Goal: Task Accomplishment & Management: Complete application form

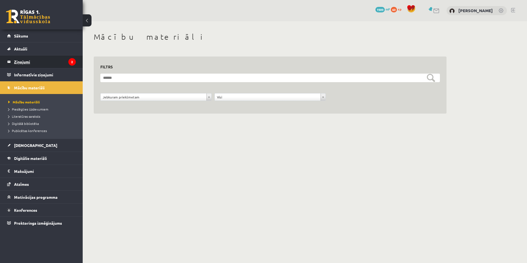
click at [42, 60] on legend "Ziņojumi 2" at bounding box center [45, 61] width 62 height 13
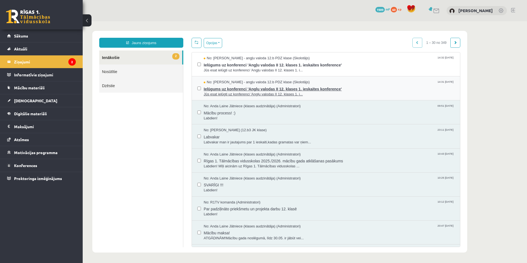
click at [318, 89] on span "Ielūgums uz konferenci 'Angļu valodas II 12. klases 1. ieskaites konference'" at bounding box center [329, 88] width 251 height 7
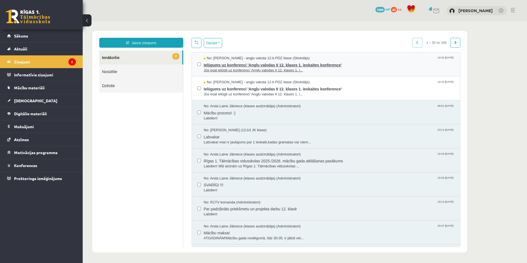
click at [320, 69] on span "Jūs esat ielūgti uz konferenci 'Angļu valodas II 12. klases 1. i..." at bounding box center [329, 70] width 251 height 5
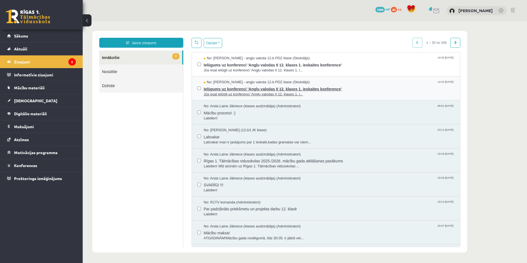
click at [322, 83] on div "No: Agnese Vaškūna - angļu valoda 12.b PDZ klase (Skolotājs) 14:31 08/09/2025" at bounding box center [329, 82] width 251 height 5
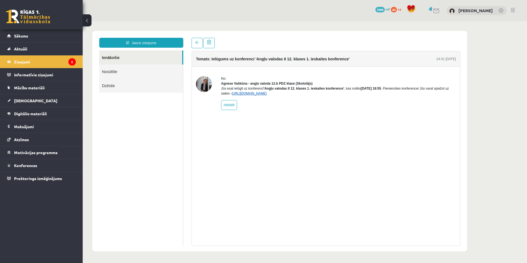
click at [267, 95] on link "https://eskola.r1tv.lv/conferences/4774/join" at bounding box center [249, 93] width 35 height 4
click at [35, 168] on link "Konferences" at bounding box center [41, 165] width 69 height 13
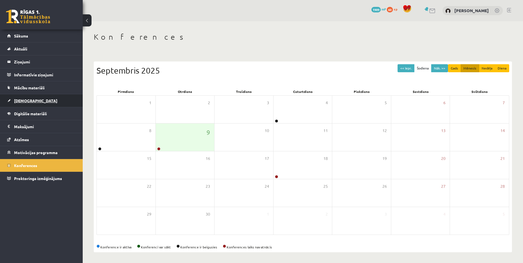
click at [31, 102] on link "[DEMOGRAPHIC_DATA]" at bounding box center [41, 100] width 69 height 13
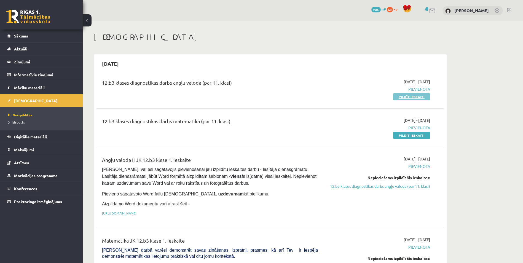
click at [414, 97] on link "Pildīt ieskaiti" at bounding box center [411, 96] width 37 height 7
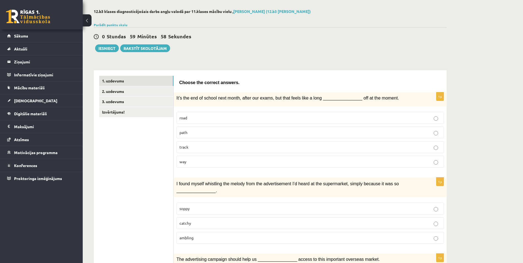
scroll to position [37, 0]
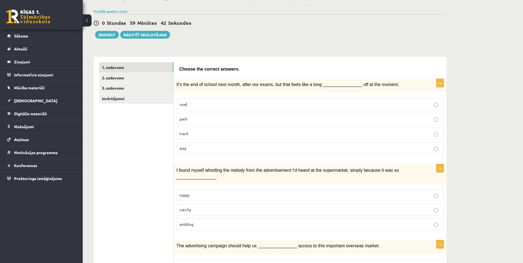
click at [195, 150] on p "way" at bounding box center [309, 148] width 261 height 6
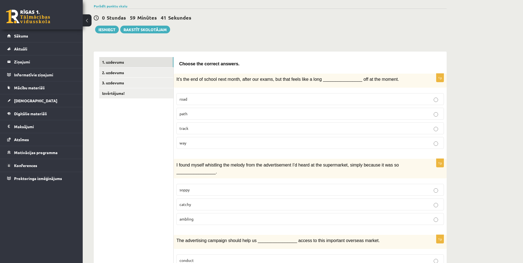
scroll to position [64, 0]
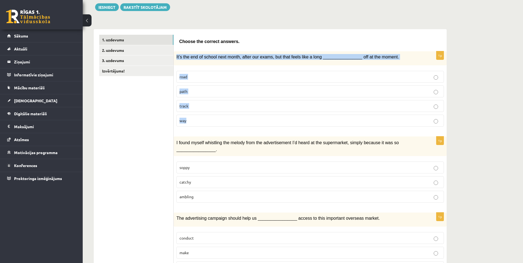
drag, startPoint x: 176, startPoint y: 58, endPoint x: 195, endPoint y: 120, distance: 65.1
click at [195, 120] on div "1p It’s the end of school next month, after our exams, but that feels like a lo…" at bounding box center [310, 91] width 273 height 80
click at [195, 120] on p "way" at bounding box center [309, 121] width 261 height 6
drag, startPoint x: 175, startPoint y: 56, endPoint x: 188, endPoint y: 119, distance: 64.3
click at [188, 119] on div "1p It’s the end of school next month, after our exams, but that feels like a lo…" at bounding box center [310, 91] width 273 height 80
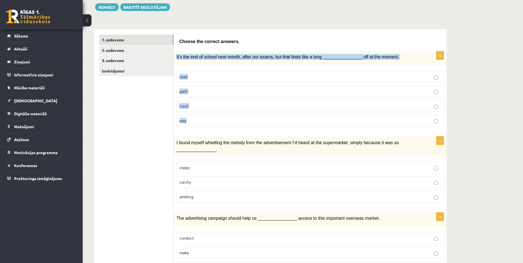
click at [188, 119] on p "way" at bounding box center [309, 121] width 261 height 6
drag, startPoint x: 176, startPoint y: 57, endPoint x: 194, endPoint y: 120, distance: 65.8
click at [194, 120] on div "1p It’s the end of school next month, after our exams, but that feels like a lo…" at bounding box center [310, 91] width 273 height 80
click at [194, 120] on p "way" at bounding box center [309, 121] width 261 height 6
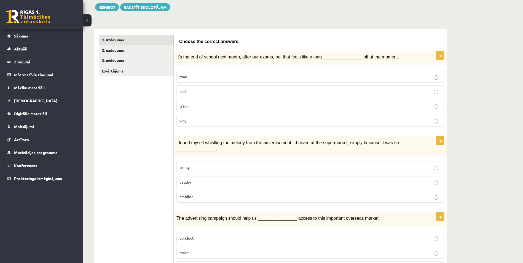
click at [194, 120] on p "way" at bounding box center [309, 121] width 261 height 6
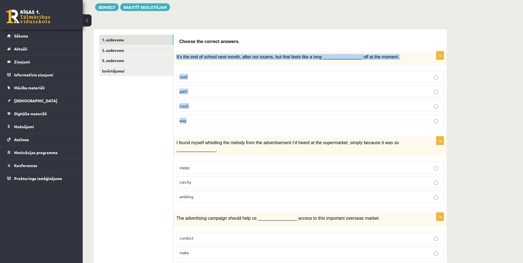
drag, startPoint x: 175, startPoint y: 57, endPoint x: 189, endPoint y: 120, distance: 64.9
click at [189, 120] on div "1p It’s the end of school next month, after our exams, but that feels like a lo…" at bounding box center [310, 91] width 273 height 80
copy div "It’s the end of school next month, after our exams, but that feels like a long …"
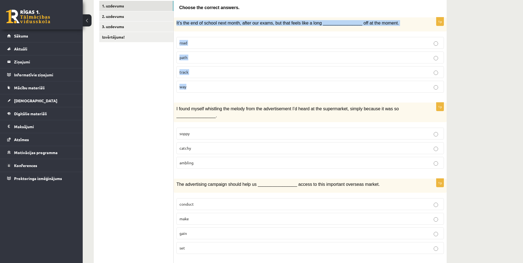
scroll to position [129, 0]
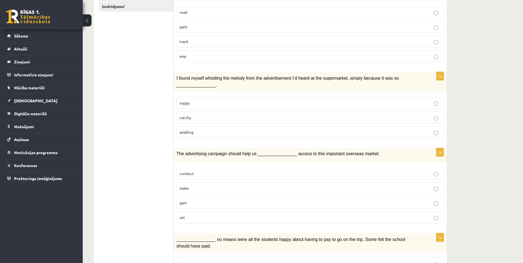
click at [198, 117] on p "catchy" at bounding box center [309, 118] width 261 height 6
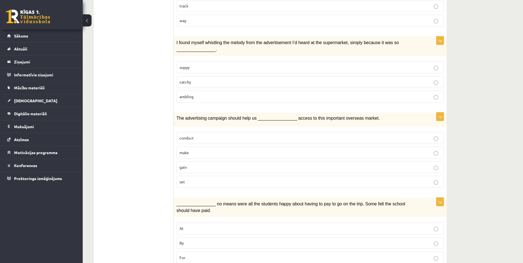
scroll to position [174, 0]
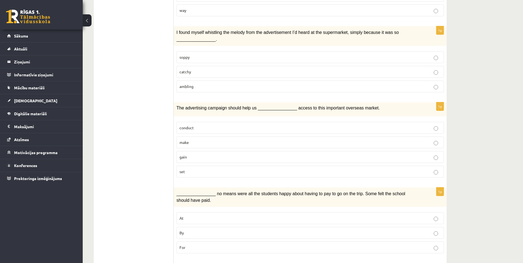
click at [194, 157] on p "gain" at bounding box center [309, 157] width 261 height 6
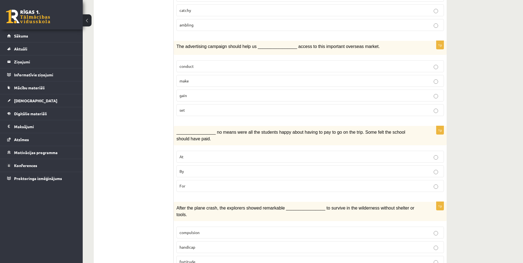
scroll to position [248, 0]
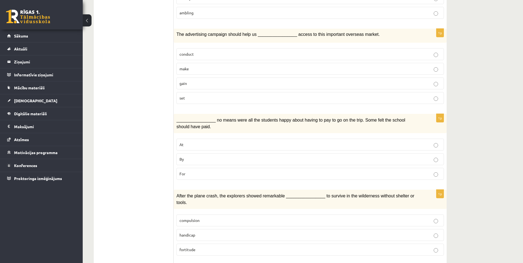
click at [193, 159] on p "By" at bounding box center [309, 159] width 261 height 6
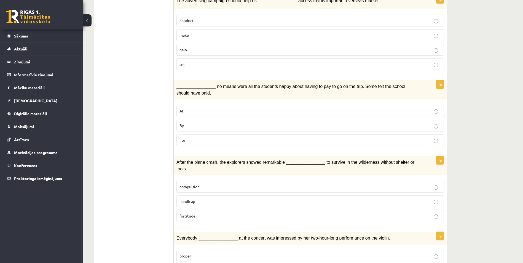
scroll to position [294, 0]
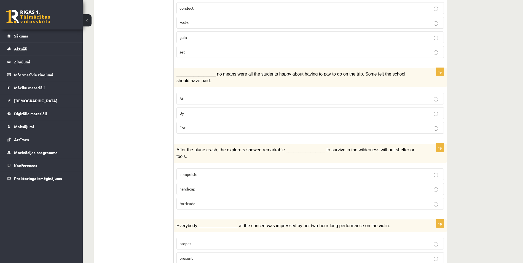
click at [176, 149] on div "After the plane crash, the explorers showed remarkable ________________ to surv…" at bounding box center [310, 153] width 273 height 19
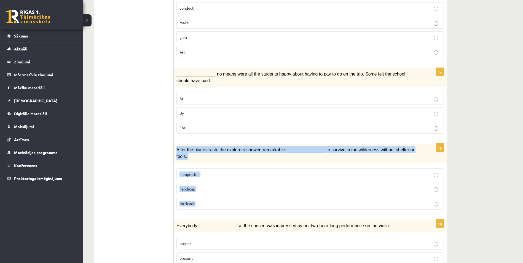
drag, startPoint x: 176, startPoint y: 149, endPoint x: 194, endPoint y: 193, distance: 47.0
click at [194, 193] on div "1p After the plane crash, the explorers showed remarkable ________________ to s…" at bounding box center [310, 179] width 273 height 70
drag, startPoint x: 194, startPoint y: 193, endPoint x: 197, endPoint y: 194, distance: 2.8
click at [195, 201] on p "fortitude" at bounding box center [309, 204] width 261 height 6
click at [198, 201] on p "fortitude" at bounding box center [309, 204] width 261 height 6
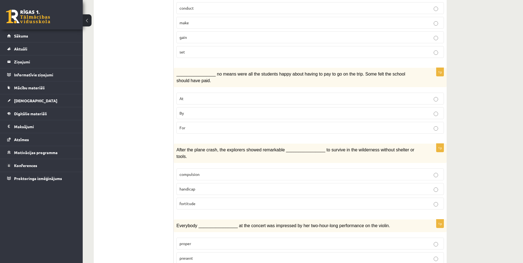
click at [176, 148] on div "After the plane crash, the explorers showed remarkable ________________ to surv…" at bounding box center [310, 153] width 273 height 19
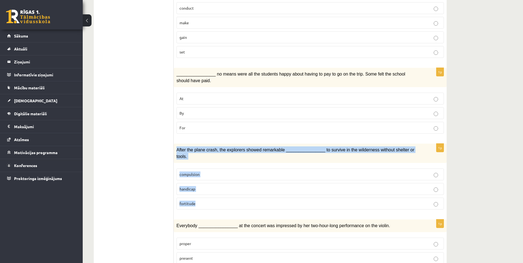
drag, startPoint x: 189, startPoint y: 173, endPoint x: 198, endPoint y: 192, distance: 20.9
click at [198, 192] on div "1p After the plane crash, the explorers showed remarkable ________________ to s…" at bounding box center [310, 179] width 273 height 70
click at [198, 198] on label "fortitude" at bounding box center [309, 204] width 267 height 12
copy div "After the plane crash, the explorers showed remarkable ________________ to surv…"
click at [199, 201] on p "fortitude" at bounding box center [309, 204] width 261 height 6
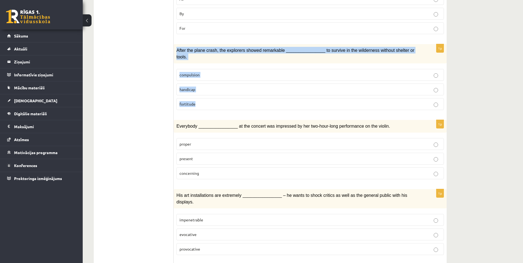
scroll to position [395, 0]
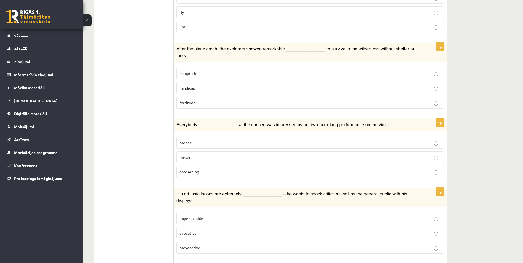
click at [163, 132] on ul "1. uzdevums 2. uzdevums 3. uzdevums Izvērtējums!" at bounding box center [136, 161] width 74 height 915
click at [184, 140] on span "proper" at bounding box center [185, 142] width 12 height 5
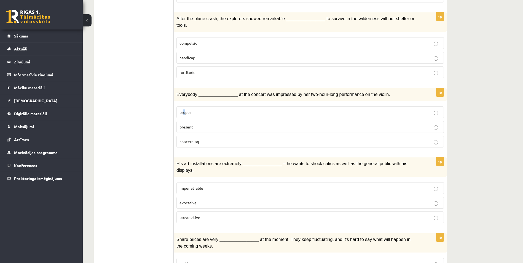
scroll to position [441, 0]
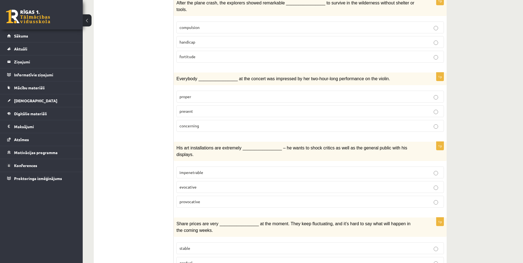
click at [218, 94] on p "proper" at bounding box center [309, 97] width 261 height 6
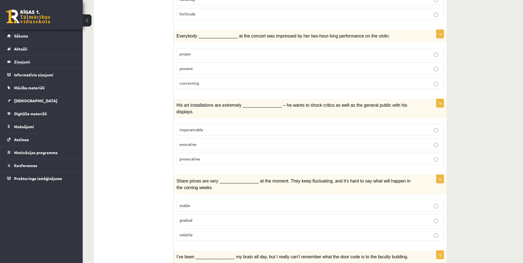
scroll to position [487, 0]
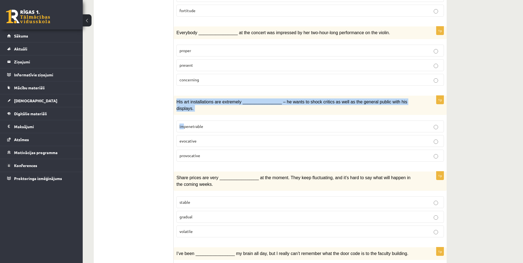
drag, startPoint x: 185, startPoint y: 108, endPoint x: 191, endPoint y: 119, distance: 13.1
click at [186, 110] on div "1p His art installations are extremely ________________ – he wants to shock cri…" at bounding box center [310, 131] width 273 height 70
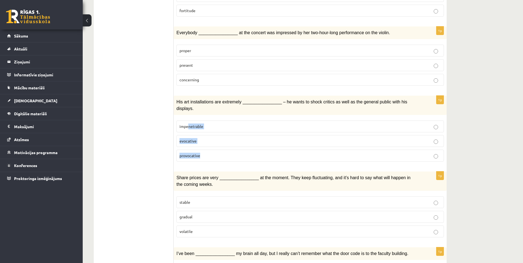
drag, startPoint x: 191, startPoint y: 119, endPoint x: 204, endPoint y: 141, distance: 25.3
click at [204, 141] on fieldset "impenetrable evocative provocative" at bounding box center [309, 140] width 267 height 45
drag, startPoint x: 204, startPoint y: 141, endPoint x: 176, endPoint y: 95, distance: 53.8
click at [176, 99] on span "His art installations are extremely ________________ – he wants to shock critic…" at bounding box center [291, 104] width 231 height 11
click at [180, 99] on div "His art installations are extremely ________________ – he wants to shock critic…" at bounding box center [310, 105] width 273 height 19
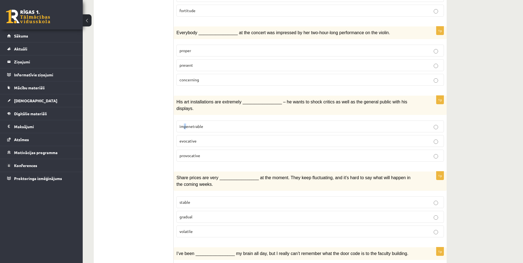
drag, startPoint x: 180, startPoint y: 99, endPoint x: 186, endPoint y: 106, distance: 9.4
click at [186, 106] on div "1p His art installations are extremely ________________ – he wants to shock cri…" at bounding box center [310, 131] width 273 height 70
drag, startPoint x: 186, startPoint y: 106, endPoint x: 207, endPoint y: 132, distance: 33.5
click at [207, 132] on fieldset "impenetrable evocative provocative" at bounding box center [309, 140] width 267 height 45
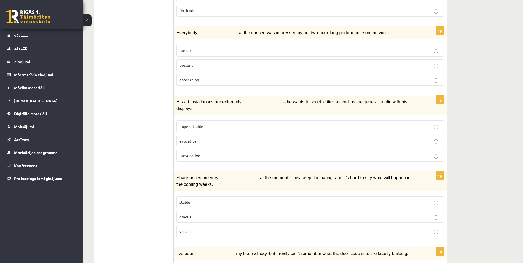
click at [201, 135] on label "evocative" at bounding box center [309, 141] width 267 height 12
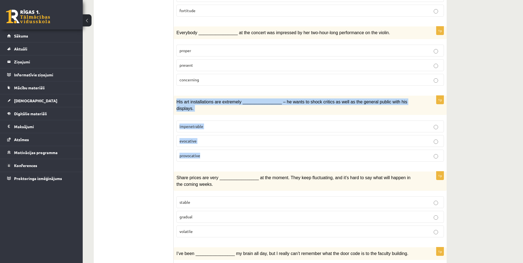
drag, startPoint x: 177, startPoint y: 93, endPoint x: 208, endPoint y: 139, distance: 55.3
click at [208, 139] on div "1p His art installations are extremely ________________ – he wants to shock cri…" at bounding box center [310, 131] width 273 height 70
click at [207, 153] on p "provocative" at bounding box center [309, 156] width 261 height 6
copy div "His art installations are extremely ________________ – he wants to shock critic…"
click at [201, 153] on p "provocative" at bounding box center [309, 156] width 261 height 6
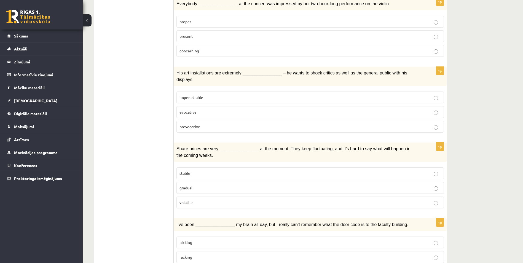
scroll to position [533, 0]
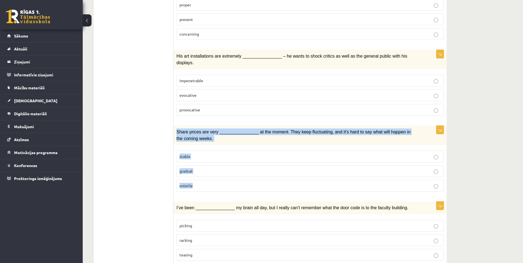
drag, startPoint x: 176, startPoint y: 116, endPoint x: 193, endPoint y: 167, distance: 54.1
click at [193, 167] on div "1p Share prices are very ________________ at the moment. They keep fluctuating,…" at bounding box center [310, 161] width 273 height 70
click at [195, 183] on p "volatile" at bounding box center [309, 186] width 261 height 6
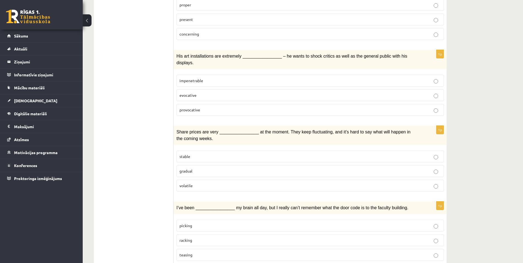
click at [195, 183] on p "volatile" at bounding box center [309, 186] width 261 height 6
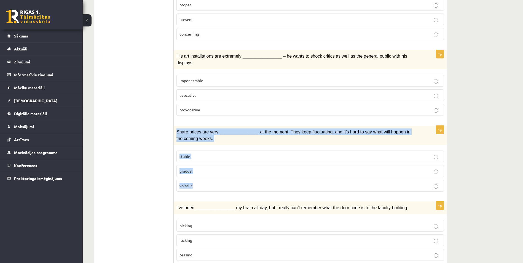
drag, startPoint x: 176, startPoint y: 115, endPoint x: 201, endPoint y: 169, distance: 58.6
click at [201, 169] on div "1p Share prices are very ________________ at the moment. They keep fluctuating,…" at bounding box center [310, 161] width 273 height 70
copy div "Share prices are very ________________ at the moment. They keep fluctuating, an…"
click at [200, 183] on p "volatile" at bounding box center [309, 186] width 261 height 6
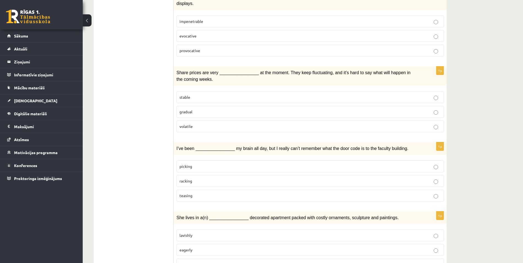
scroll to position [597, 0]
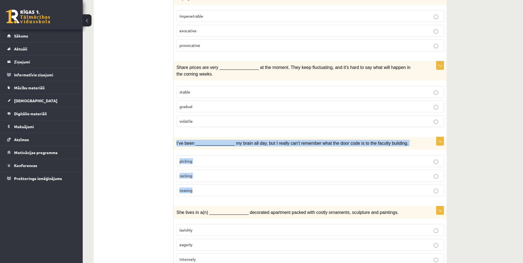
drag, startPoint x: 182, startPoint y: 137, endPoint x: 198, endPoint y: 176, distance: 42.7
click at [198, 176] on div "1p I’ve been ________________ my brain all day, but I really can’t remember wha…" at bounding box center [310, 169] width 273 height 64
copy div "I’ve been ________________ my brain all day, but I really can’t remember what t…"
click at [196, 173] on p "racking" at bounding box center [309, 176] width 261 height 6
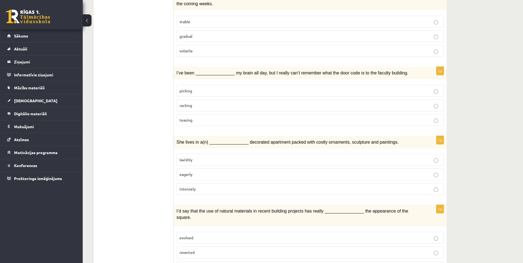
scroll to position [680, 0]
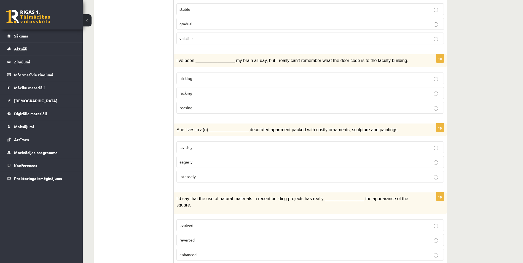
click at [196, 144] on p "lavishly" at bounding box center [309, 147] width 261 height 6
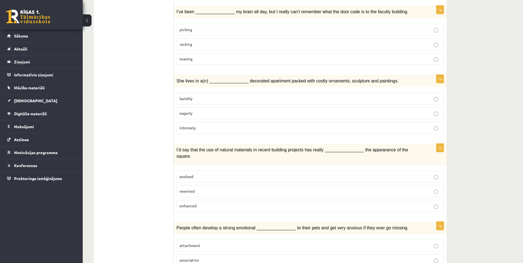
scroll to position [735, 0]
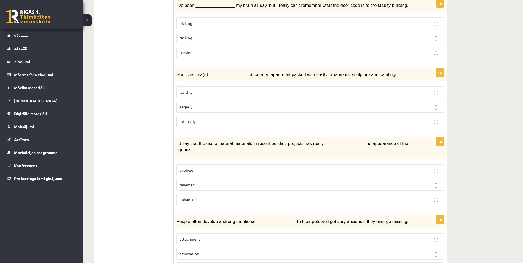
click at [197, 182] on p "reverted" at bounding box center [309, 185] width 261 height 6
click at [195, 167] on p "evolved" at bounding box center [309, 170] width 261 height 6
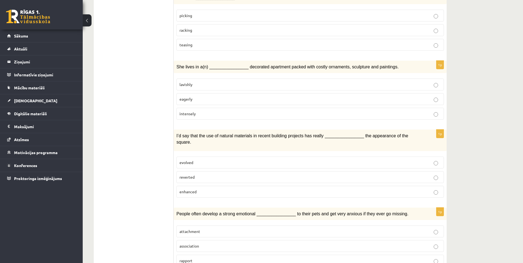
scroll to position [744, 0]
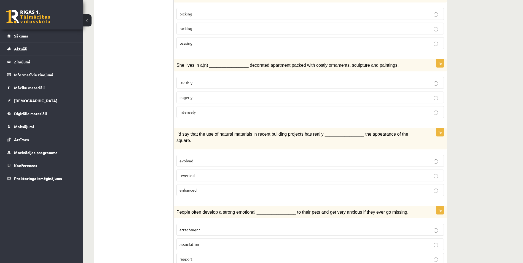
click at [203, 227] on p "attachment" at bounding box center [309, 230] width 261 height 6
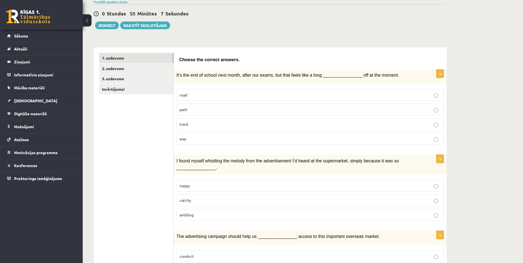
scroll to position [0, 0]
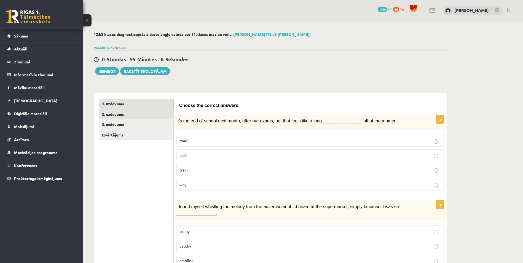
click at [129, 113] on link "2. uzdevums" at bounding box center [136, 114] width 74 height 10
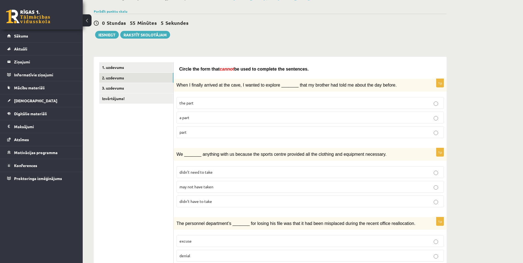
scroll to position [37, 0]
click at [195, 115] on p "a part" at bounding box center [309, 117] width 261 height 6
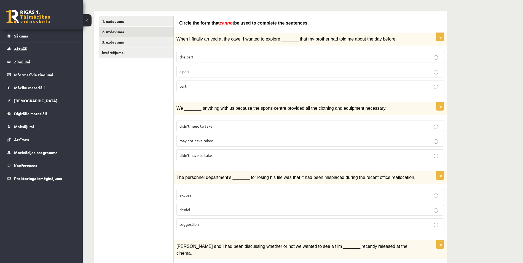
scroll to position [83, 0]
click at [201, 142] on p "may not have taken" at bounding box center [309, 140] width 261 height 6
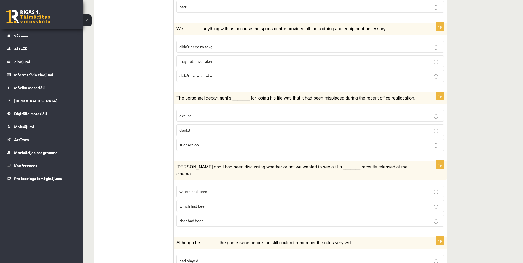
scroll to position [166, 0]
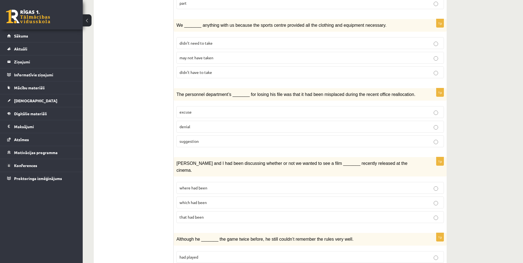
click at [510, 178] on div "12.b3 klases diagnosticējošais darbs angļu valodā par 11.klases mācību vielu , …" at bounding box center [303, 264] width 440 height 816
click at [194, 126] on p "denial" at bounding box center [309, 127] width 261 height 6
click at [200, 140] on p "suggestion" at bounding box center [309, 141] width 261 height 6
click at [194, 112] on p "excuse" at bounding box center [309, 112] width 261 height 6
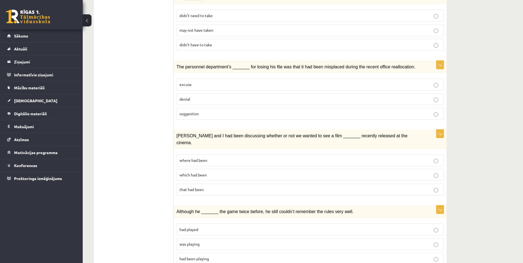
scroll to position [184, 0]
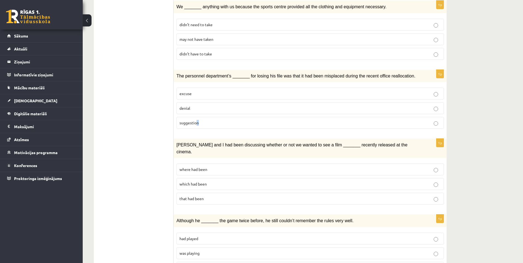
click at [198, 123] on span "suggestion" at bounding box center [188, 122] width 19 height 5
drag, startPoint x: 198, startPoint y: 123, endPoint x: 213, endPoint y: 123, distance: 15.7
click at [213, 123] on p "suggestion" at bounding box center [309, 123] width 261 height 6
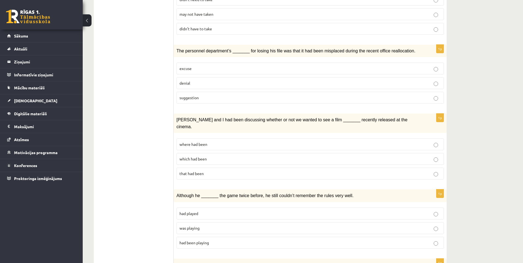
scroll to position [221, 0]
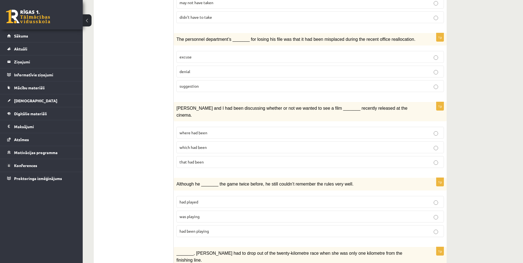
click at [201, 130] on span "where had been" at bounding box center [193, 132] width 28 height 5
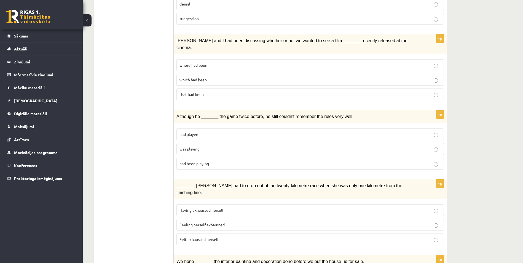
scroll to position [294, 0]
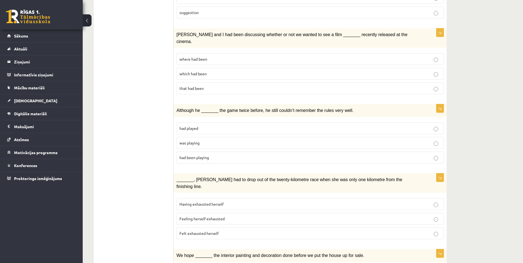
click at [199, 140] on span "was playing" at bounding box center [189, 142] width 20 height 5
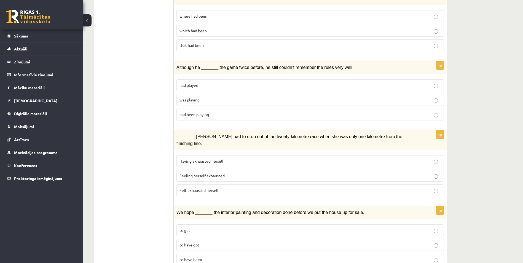
scroll to position [340, 0]
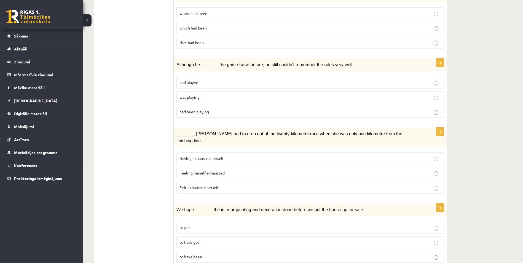
click at [197, 156] on span "Having exhausted herself" at bounding box center [201, 158] width 44 height 5
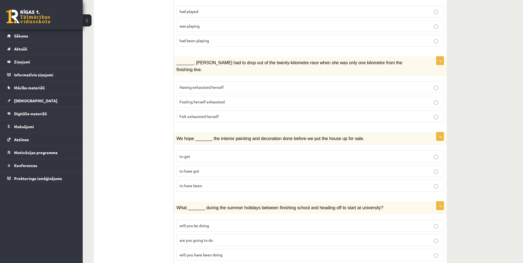
scroll to position [432, 0]
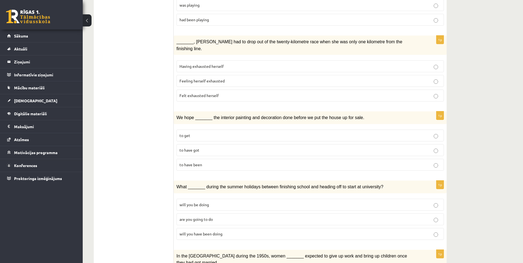
click at [195, 162] on span "to have been" at bounding box center [190, 164] width 23 height 5
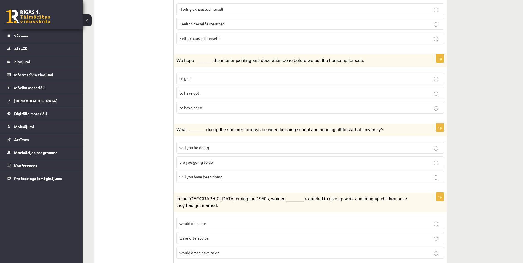
scroll to position [496, 0]
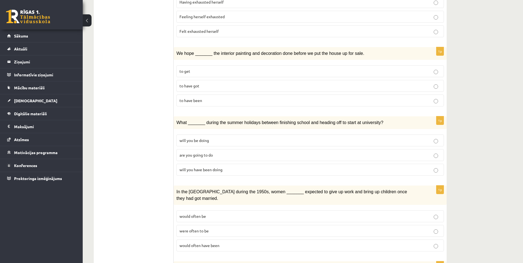
click at [196, 167] on span "will you have been doing" at bounding box center [200, 169] width 43 height 5
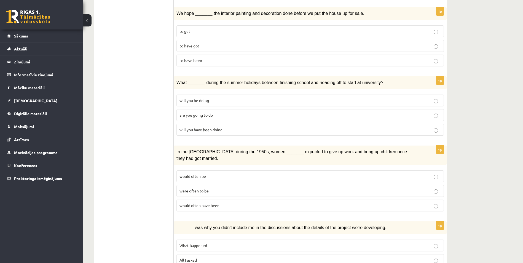
scroll to position [542, 0]
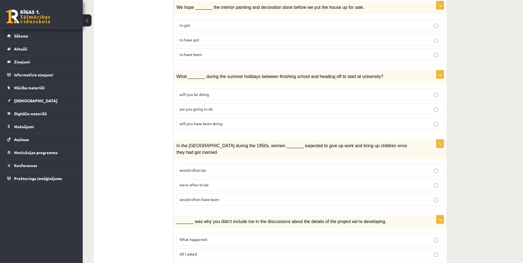
click at [206, 182] on p "were often to be" at bounding box center [309, 185] width 261 height 6
click at [197, 168] on span "would often be" at bounding box center [192, 170] width 26 height 5
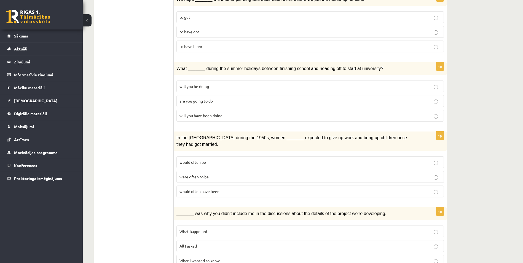
scroll to position [552, 0]
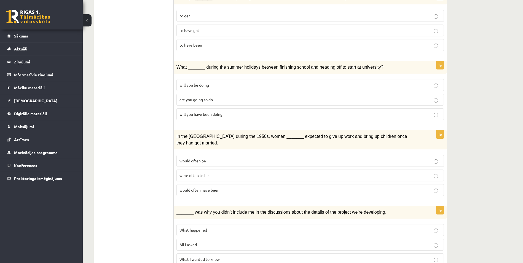
click at [200, 227] on span "What happened" at bounding box center [193, 229] width 28 height 5
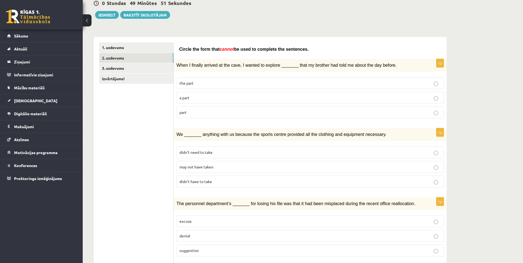
scroll to position [56, 0]
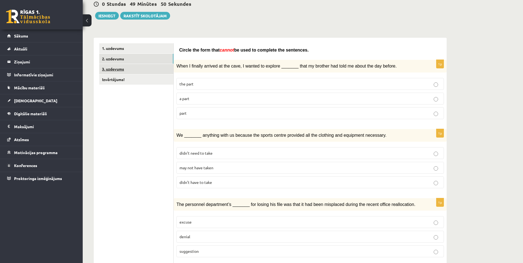
click at [141, 69] on link "3. uzdevums" at bounding box center [136, 69] width 74 height 10
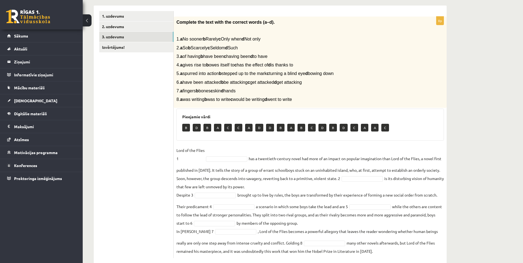
scroll to position [92, 0]
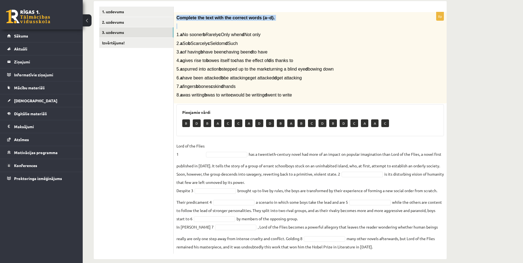
drag, startPoint x: 177, startPoint y: 19, endPoint x: 184, endPoint y: 52, distance: 34.2
click at [179, 27] on div "Complete the text with the correct words (a–d). 1. a No sooner b Rarely c Only …" at bounding box center [310, 57] width 273 height 91
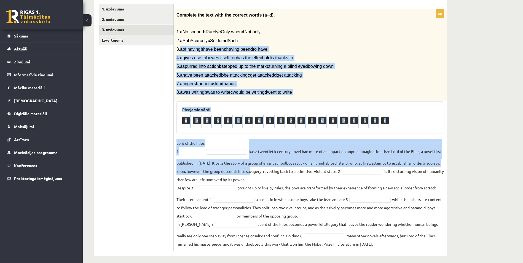
scroll to position [100, 0]
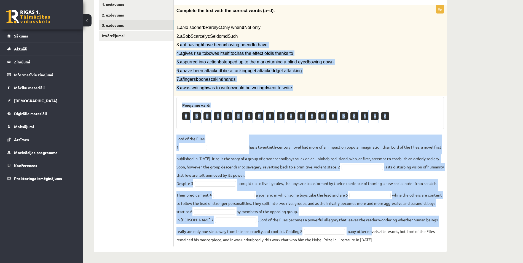
drag, startPoint x: 184, startPoint y: 52, endPoint x: 374, endPoint y: 237, distance: 264.8
click at [373, 236] on div "8p Complete the text with the correct words (a–d). 1. a No sooner b Rarely c On…" at bounding box center [310, 125] width 273 height 241
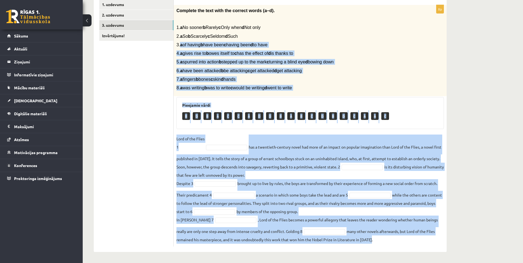
click at [374, 237] on fieldset "Lord of the Flies 1 has a twentieth-century novel had more of an impact on popu…" at bounding box center [309, 188] width 267 height 109
click at [374, 241] on fieldset "Lord of the Flies 1 has a twentieth-century novel had more of an impact on popu…" at bounding box center [309, 188] width 267 height 109
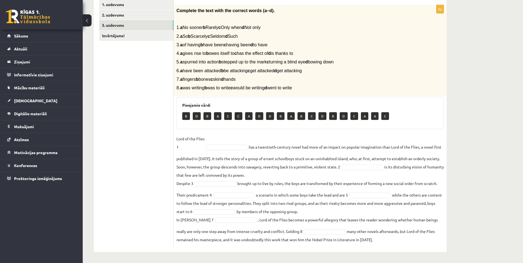
click at [374, 241] on fieldset "Lord of the Flies 1 has a twentieth-century novel had more of an impact on popu…" at bounding box center [309, 188] width 267 height 109
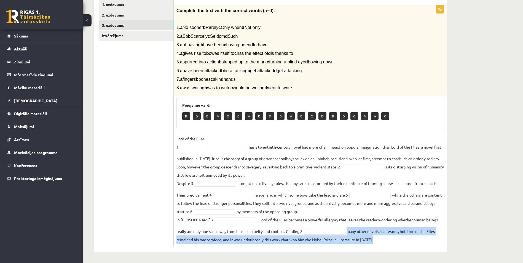
click at [374, 241] on fieldset "Lord of the Flies 1 has a twentieth-century novel had more of an impact on popu…" at bounding box center [309, 188] width 267 height 109
click at [371, 239] on fieldset "Lord of the Flies 1 has a twentieth-century novel had more of an impact on popu…" at bounding box center [309, 188] width 267 height 109
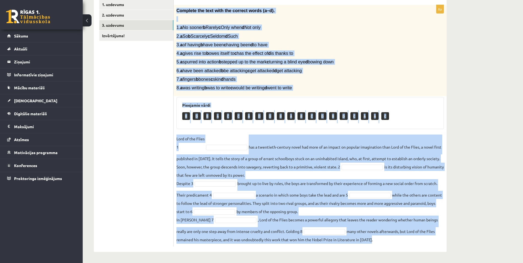
drag, startPoint x: 176, startPoint y: 10, endPoint x: 374, endPoint y: 242, distance: 304.5
click at [374, 242] on div "8p Complete the text with the correct words (a–d). 1. a No sooner b Rarely c On…" at bounding box center [310, 125] width 273 height 241
copy div "Complete the text with the correct words (a–d). 1. a No sooner b Rarely c Only …"
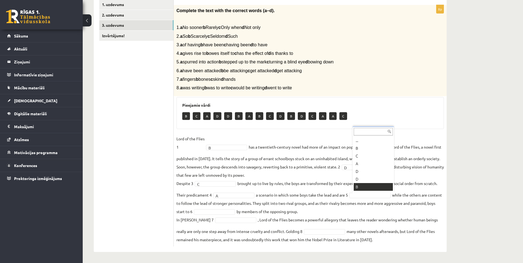
scroll to position [7, 0]
click at [248, 209] on fieldset "Lord of the Flies 1 B * has a twentieth-century novel had more of an impact on …" at bounding box center [309, 188] width 267 height 109
click at [247, 209] on fieldset "Lord of the Flies 1 B * has a twentieth-century novel had more of an impact on …" at bounding box center [309, 188] width 267 height 109
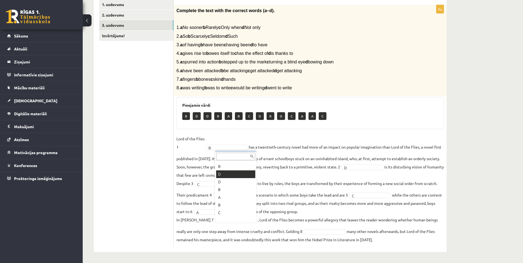
click at [226, 169] on fieldset "Lord of the Flies 1 B * has a twentieth-century novel had more of an impact on …" at bounding box center [309, 188] width 267 height 109
drag, startPoint x: 329, startPoint y: 232, endPoint x: 326, endPoint y: 228, distance: 5.1
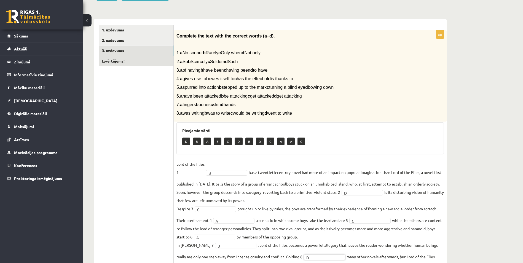
scroll to position [72, 0]
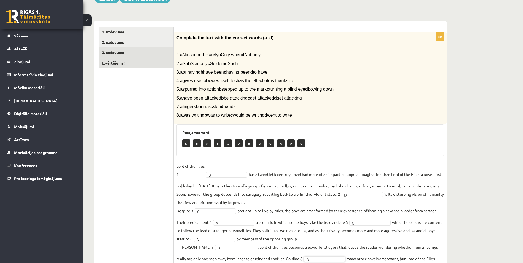
click at [136, 63] on link "Izvērtējums!" at bounding box center [136, 63] width 74 height 10
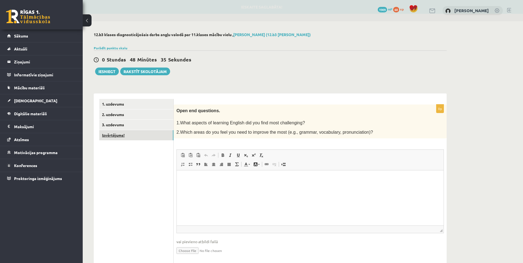
scroll to position [0, 0]
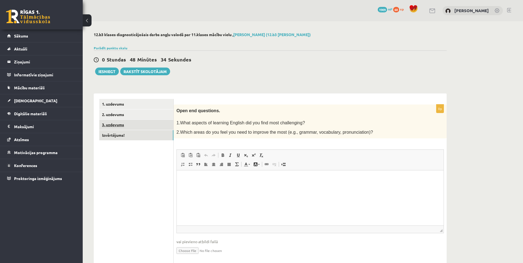
click at [132, 123] on link "3. uzdevums" at bounding box center [136, 125] width 74 height 10
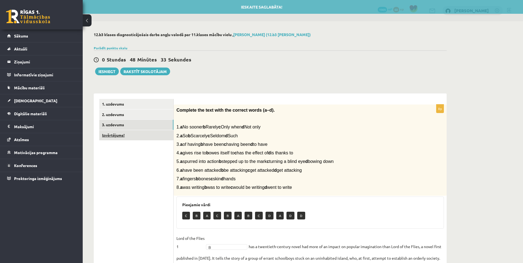
click at [137, 139] on link "Izvērtējums!" at bounding box center [136, 135] width 74 height 10
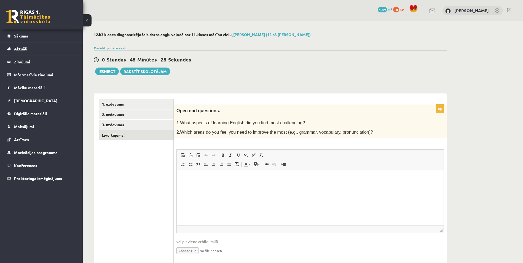
click at [221, 187] on html at bounding box center [310, 178] width 267 height 17
click at [128, 130] on link "3. uzdevums" at bounding box center [136, 125] width 74 height 10
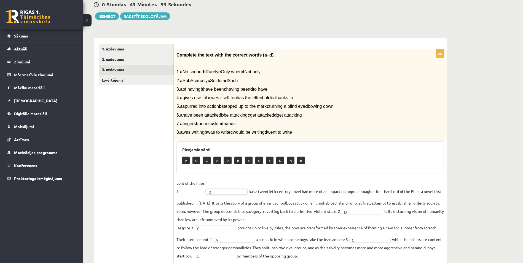
scroll to position [54, 0]
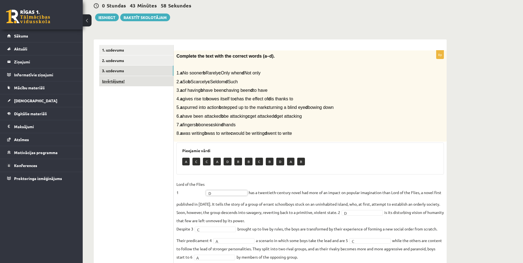
click at [129, 84] on link "Izvērtējums!" at bounding box center [136, 81] width 74 height 10
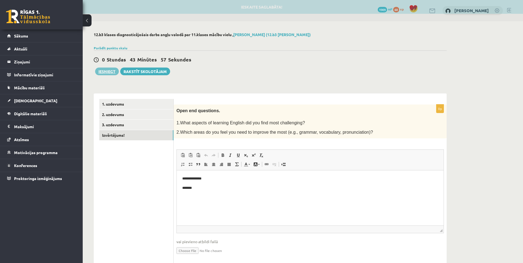
scroll to position [0, 0]
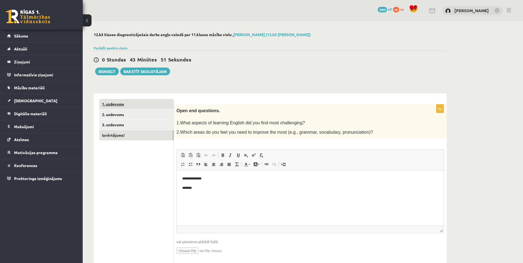
click at [134, 106] on link "1. uzdevums" at bounding box center [136, 104] width 74 height 10
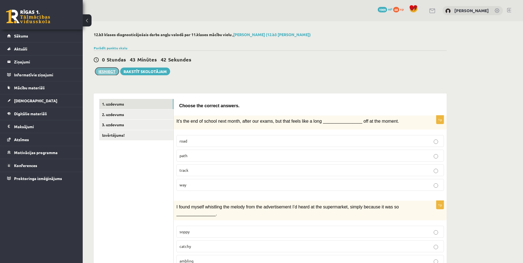
click at [115, 71] on button "Iesniegt" at bounding box center [107, 72] width 24 height 8
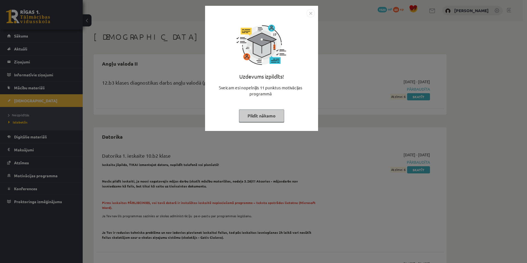
click at [310, 15] on img "Close" at bounding box center [310, 13] width 8 height 8
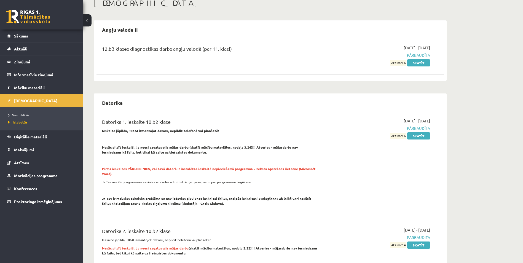
scroll to position [37, 0]
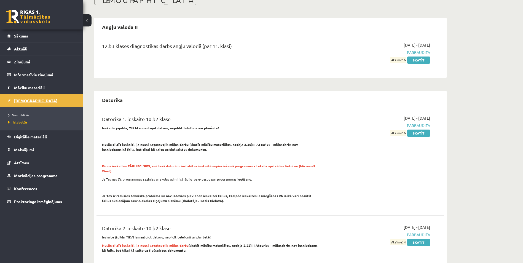
click at [17, 100] on span "[DEMOGRAPHIC_DATA]" at bounding box center [35, 100] width 43 height 5
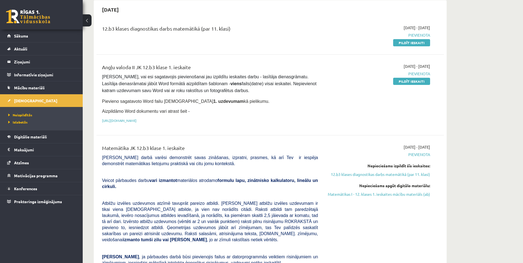
scroll to position [64, 0]
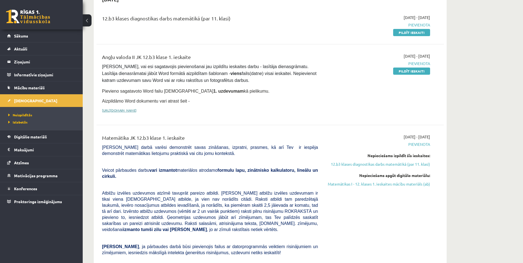
click at [136, 109] on link "https://drive.google.com/drive/folders/1IHE_ip15KOAbO2Se1NDGwZ2e__vlzPUf?usp=sh…" at bounding box center [119, 110] width 34 height 4
click at [38, 88] on span "Mācību materiāli" at bounding box center [29, 87] width 31 height 5
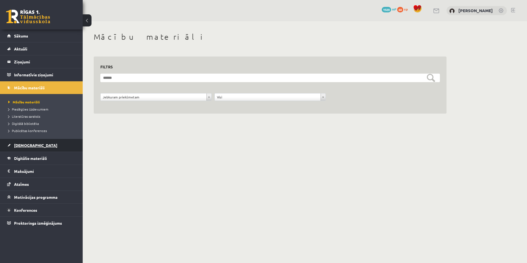
click at [21, 145] on span "[DEMOGRAPHIC_DATA]" at bounding box center [35, 145] width 43 height 5
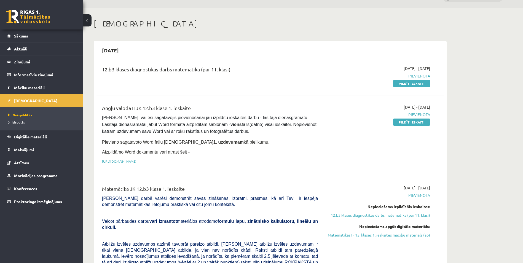
scroll to position [18, 0]
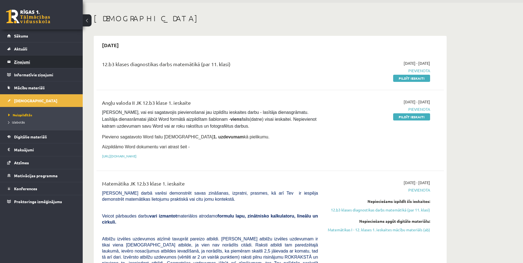
click at [33, 63] on legend "Ziņojumi 0" at bounding box center [45, 61] width 62 height 13
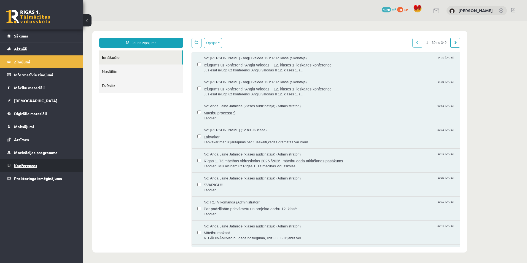
click at [31, 166] on span "Konferences" at bounding box center [25, 165] width 23 height 5
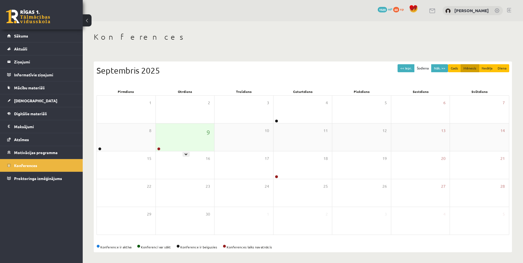
click at [170, 140] on div "9" at bounding box center [185, 137] width 59 height 28
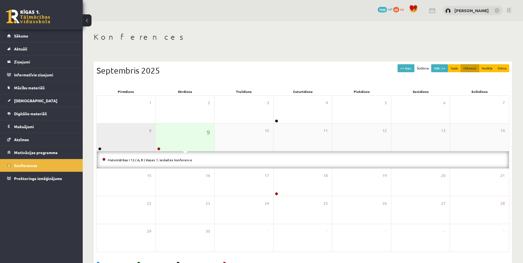
click at [128, 137] on div "8" at bounding box center [126, 137] width 59 height 28
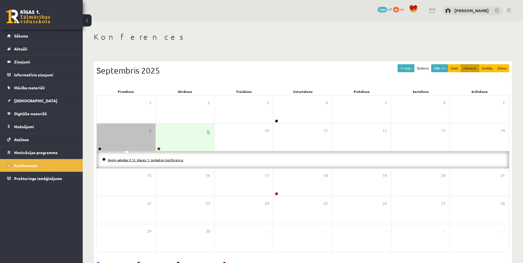
click at [153, 160] on link "Angļu valodas II 12. klases 1. ieskaites konference" at bounding box center [145, 160] width 75 height 4
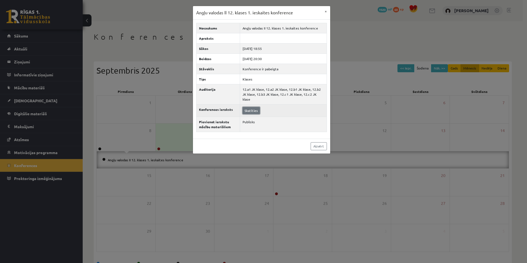
click at [255, 107] on link "Skatīties" at bounding box center [250, 110] width 17 height 7
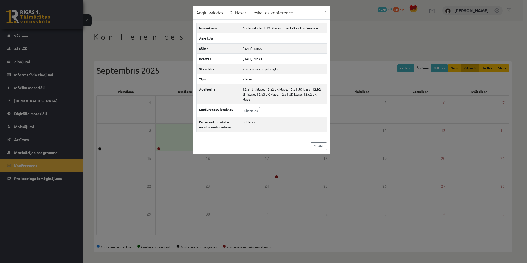
click at [50, 133] on div "Angļu valodas II 12. klases 1. ieskaites konference × Nosaukums Angļu valodas I…" at bounding box center [263, 131] width 527 height 263
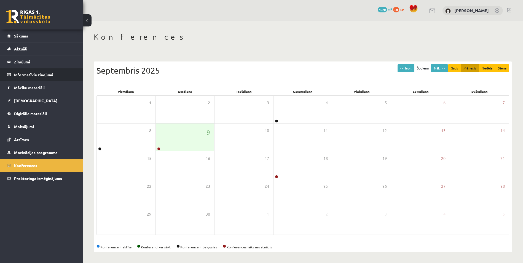
click at [23, 79] on legend "Informatīvie ziņojumi 0" at bounding box center [45, 74] width 62 height 13
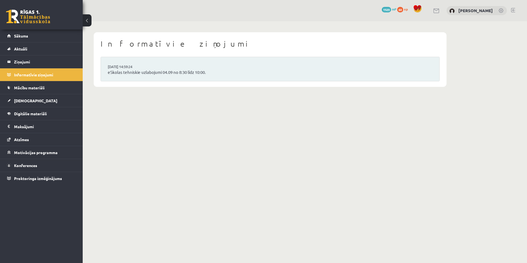
click at [23, 88] on span "Mācību materiāli" at bounding box center [29, 87] width 31 height 5
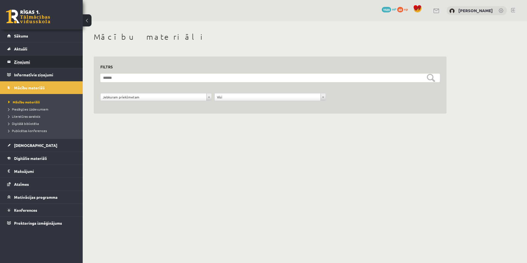
click at [27, 63] on legend "Ziņojumi 0" at bounding box center [45, 61] width 62 height 13
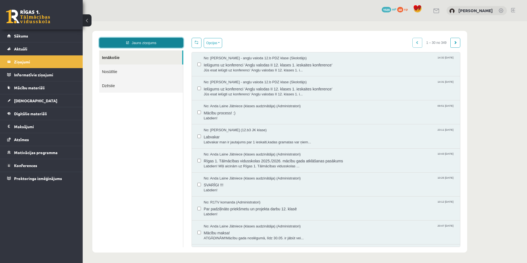
click at [144, 43] on link "Jauns ziņojums" at bounding box center [141, 43] width 84 height 10
click at [83, 21] on div "Jauns ziņojums ×" at bounding box center [83, 21] width 0 height 0
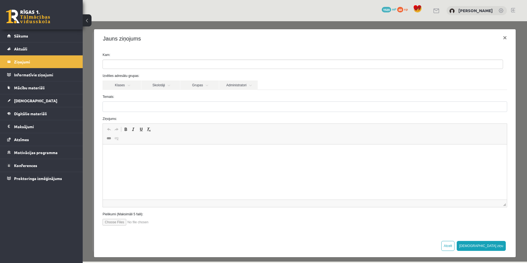
click at [130, 66] on ul at bounding box center [303, 64] width 400 height 9
click at [166, 87] on link "Skolotāji" at bounding box center [160, 84] width 39 height 9
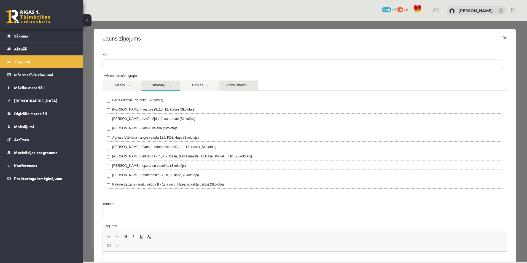
click at [244, 84] on link "Administratori" at bounding box center [238, 85] width 39 height 10
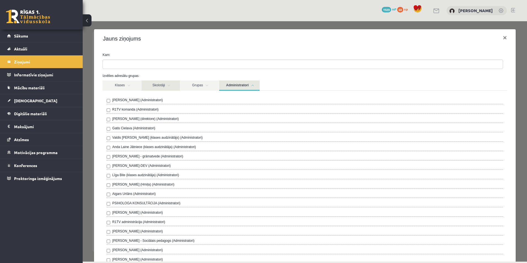
click at [172, 88] on link "Skolotāji" at bounding box center [160, 85] width 39 height 10
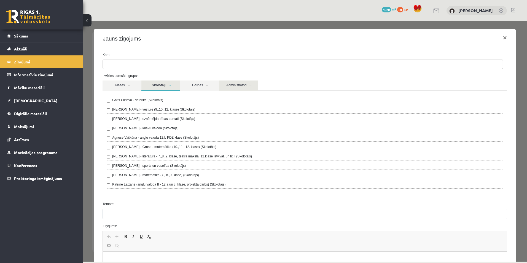
click at [228, 81] on link "Administratori" at bounding box center [238, 85] width 39 height 10
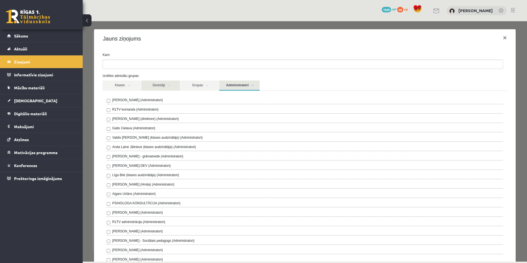
click at [159, 84] on link "Skolotāji" at bounding box center [160, 85] width 39 height 10
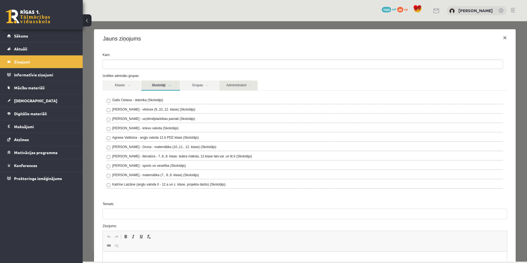
click at [245, 85] on link "Administratori" at bounding box center [238, 85] width 39 height 10
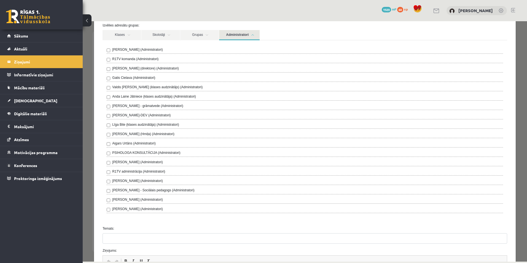
scroll to position [46, 0]
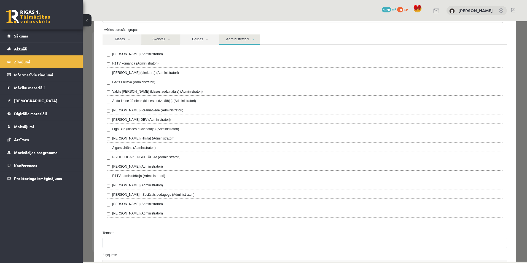
click at [166, 42] on link "Skolotāji" at bounding box center [160, 39] width 39 height 10
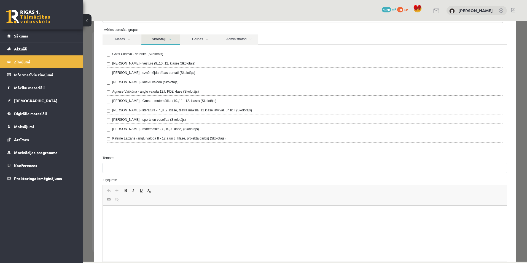
click at [88, 22] on button at bounding box center [87, 20] width 9 height 12
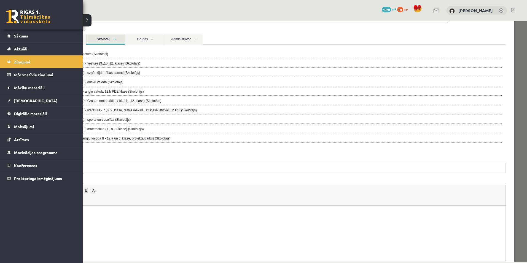
click at [10, 63] on link "Ziņojumi 0" at bounding box center [41, 61] width 69 height 13
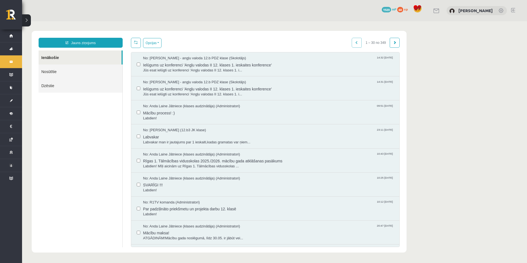
scroll to position [0, 0]
click at [62, 74] on link "Nosūtītie" at bounding box center [81, 71] width 84 height 14
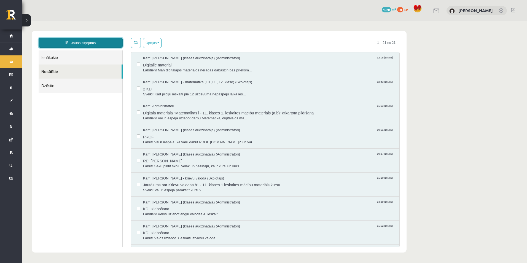
click at [71, 44] on link "Jauns ziņojums" at bounding box center [81, 43] width 84 height 10
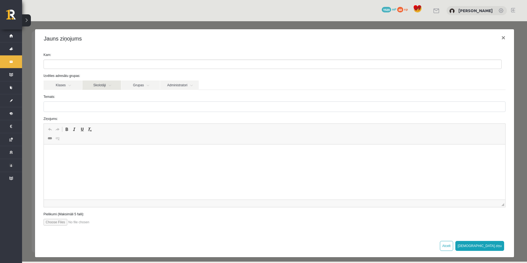
click at [104, 87] on link "Skolotāji" at bounding box center [101, 84] width 39 height 9
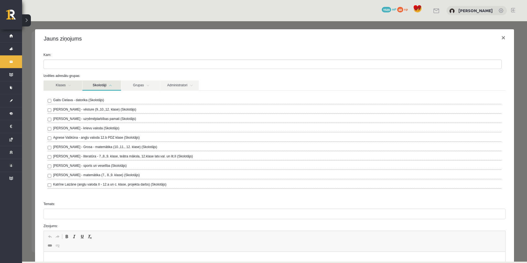
click at [68, 85] on link "Klases" at bounding box center [63, 85] width 39 height 10
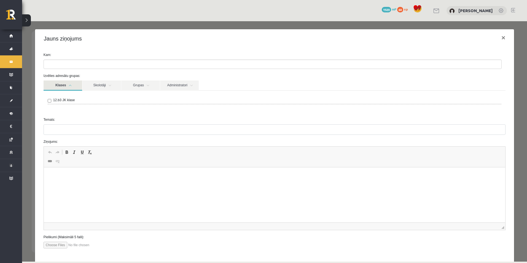
click at [78, 88] on link "Klases" at bounding box center [63, 85] width 39 height 10
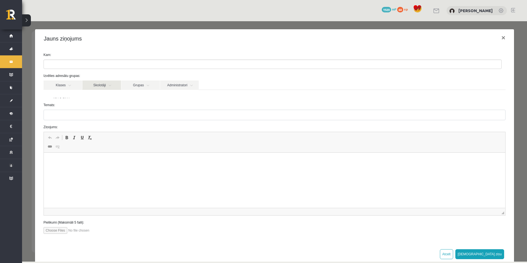
click at [107, 87] on link "Skolotāji" at bounding box center [101, 84] width 39 height 9
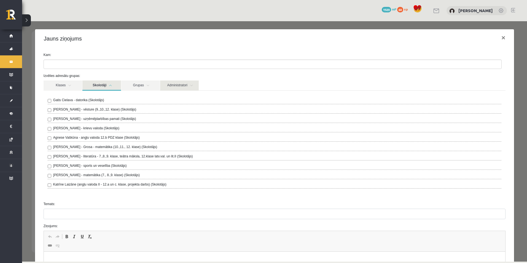
click at [178, 87] on link "Administratori" at bounding box center [179, 85] width 39 height 10
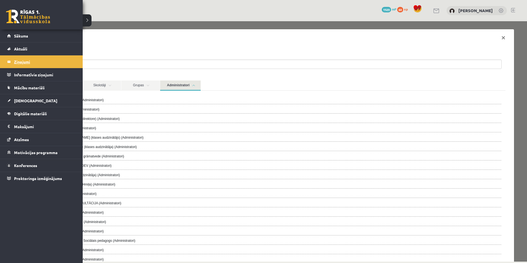
click at [14, 63] on legend "Ziņojumi 0" at bounding box center [45, 61] width 62 height 13
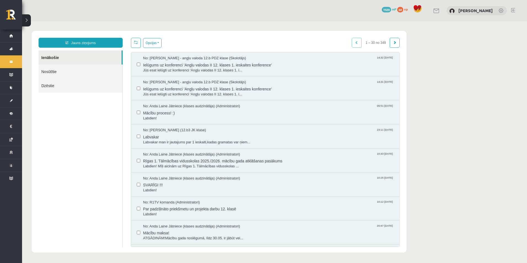
click at [59, 72] on link "Nosūtītie" at bounding box center [81, 71] width 84 height 14
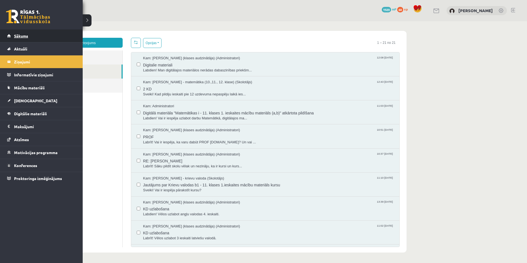
click at [20, 35] on span "Sākums" at bounding box center [21, 35] width 14 height 5
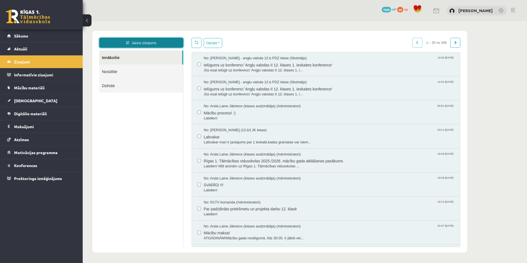
click at [134, 39] on link "Jauns ziņojums" at bounding box center [141, 43] width 84 height 10
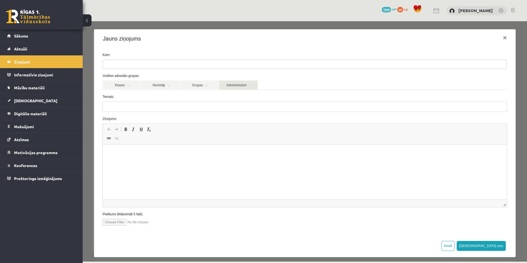
click at [236, 88] on link "Administratori" at bounding box center [238, 84] width 39 height 9
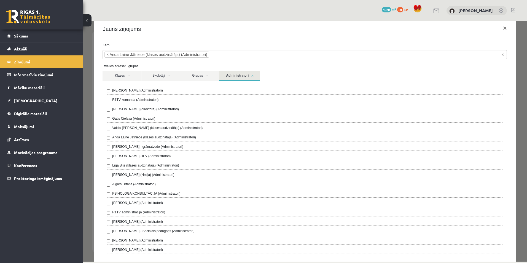
scroll to position [9, 0]
click at [230, 80] on link "Administratori" at bounding box center [239, 76] width 41 height 10
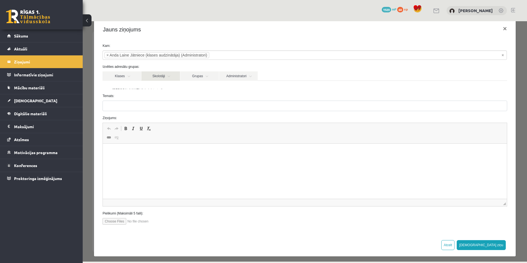
scroll to position [4, 0]
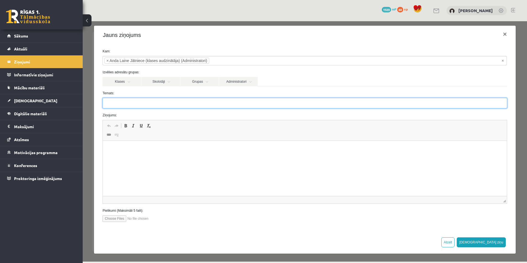
click at [124, 101] on input "Temats:" at bounding box center [305, 103] width 404 height 10
type input "**********"
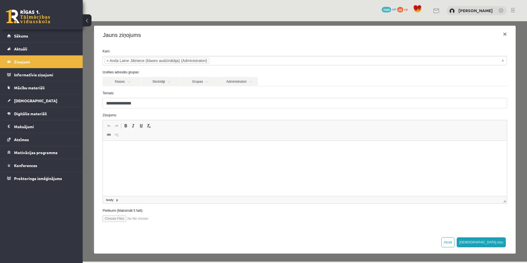
click at [156, 152] on html at bounding box center [305, 149] width 404 height 17
click at [160, 149] on p "**********" at bounding box center [302, 149] width 389 height 6
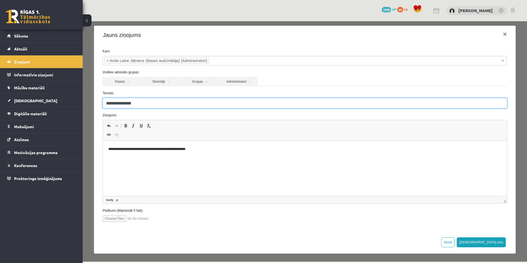
click at [130, 103] on input "**********" at bounding box center [305, 103] width 404 height 10
click at [133, 103] on input "**********" at bounding box center [305, 103] width 404 height 10
click at [132, 103] on input "**********" at bounding box center [305, 103] width 404 height 10
click at [159, 104] on input "**********" at bounding box center [305, 103] width 404 height 10
type input "**********"
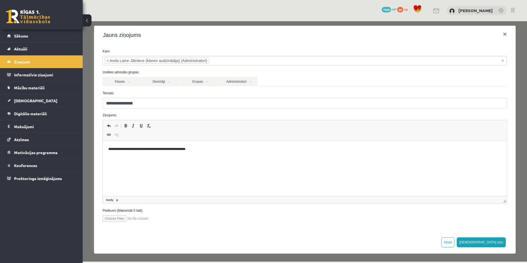
click at [222, 149] on p "**********" at bounding box center [302, 149] width 389 height 6
click at [205, 146] on p "**********" at bounding box center [302, 149] width 389 height 6
drag, startPoint x: 356, startPoint y: 149, endPoint x: 303, endPoint y: 157, distance: 54.2
click at [323, 155] on html "**********" at bounding box center [305, 149] width 404 height 17
click at [316, 157] on html "**********" at bounding box center [305, 149] width 404 height 17
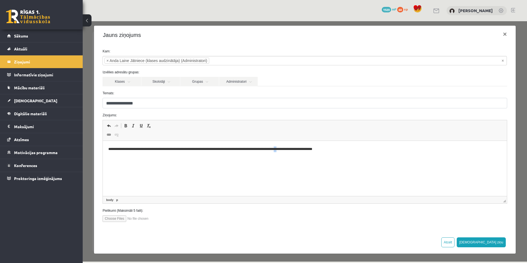
drag, startPoint x: 303, startPoint y: 157, endPoint x: 293, endPoint y: 157, distance: 9.6
click at [299, 157] on html "**********" at bounding box center [305, 149] width 404 height 17
drag, startPoint x: 293, startPoint y: 157, endPoint x: 281, endPoint y: 160, distance: 12.4
click at [288, 158] on html "**********" at bounding box center [305, 149] width 404 height 17
click at [285, 158] on html "**********" at bounding box center [305, 149] width 404 height 17
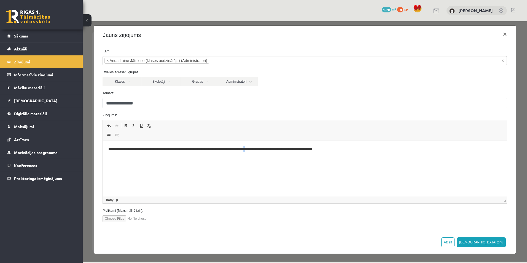
drag, startPoint x: 269, startPoint y: 158, endPoint x: 266, endPoint y: 157, distance: 3.5
click at [268, 158] on html "**********" at bounding box center [305, 149] width 404 height 17
drag, startPoint x: 266, startPoint y: 157, endPoint x: 261, endPoint y: 155, distance: 4.7
click at [261, 155] on html "**********" at bounding box center [305, 149] width 404 height 17
drag, startPoint x: 353, startPoint y: 151, endPoint x: 259, endPoint y: 150, distance: 94.0
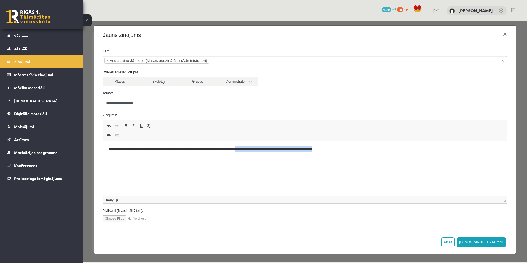
click at [259, 150] on p "**********" at bounding box center [302, 149] width 389 height 6
click at [261, 147] on p "**********" at bounding box center [302, 149] width 389 height 6
click at [498, 244] on button "Sūtīt ziņu" at bounding box center [481, 242] width 49 height 10
click at [498, 244] on div at bounding box center [305, 141] width 444 height 240
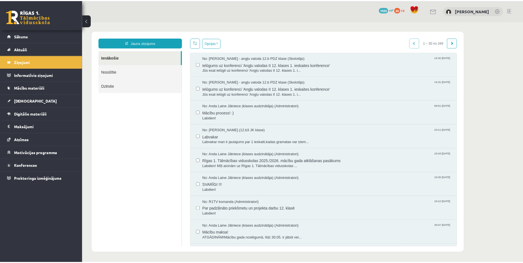
scroll to position [0, 0]
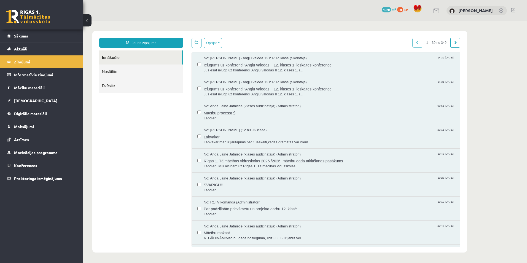
click at [272, 17] on div "10 Dāvanas 1920 mP 60 xp Krists Salmins" at bounding box center [305, 10] width 444 height 21
click at [22, 37] on span "Sākums" at bounding box center [21, 35] width 14 height 5
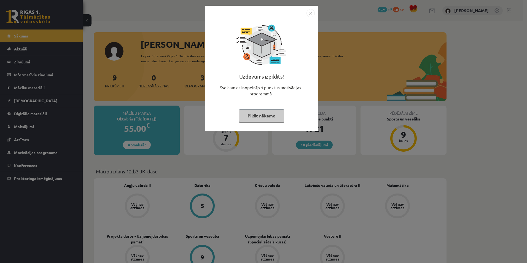
click at [258, 116] on button "Pildīt nākamo" at bounding box center [261, 115] width 45 height 13
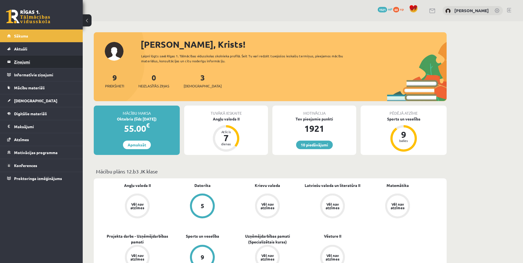
click at [28, 62] on legend "Ziņojumi 0" at bounding box center [45, 61] width 62 height 13
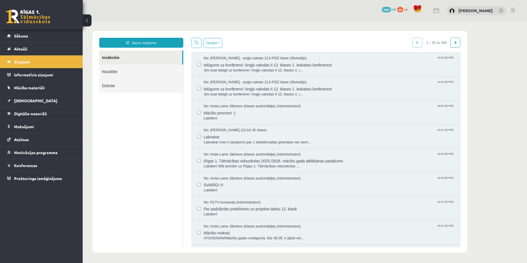
click at [121, 72] on link "Nosūtītie" at bounding box center [141, 71] width 84 height 14
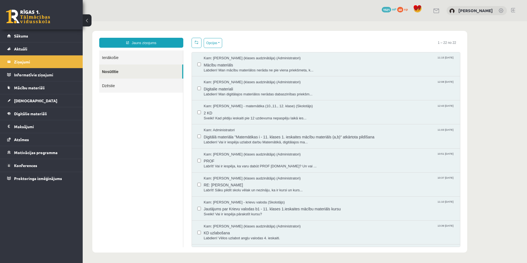
click at [120, 89] on link "Dzēstie" at bounding box center [141, 86] width 84 height 14
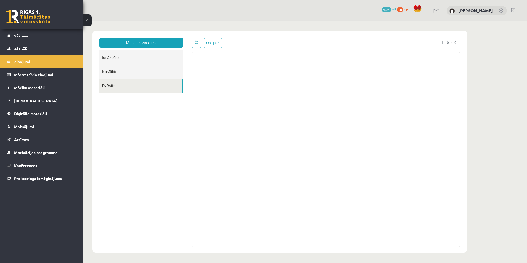
click at [117, 70] on link "Nosūtītie" at bounding box center [141, 71] width 84 height 14
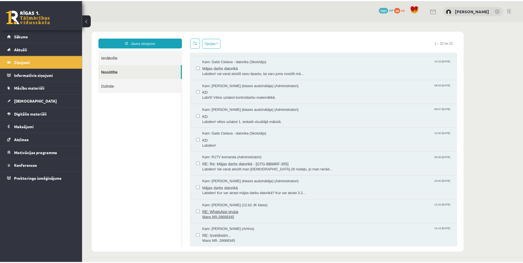
scroll to position [334, 0]
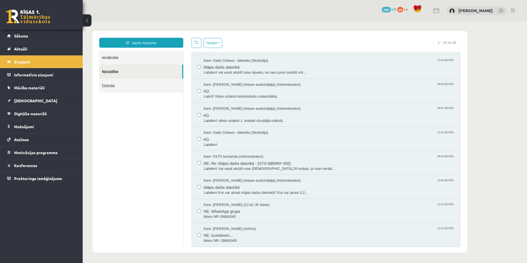
click at [182, 7] on div "10 Dāvanas 1921 mP 60 xp [PERSON_NAME]" at bounding box center [305, 10] width 444 height 21
click at [18, 35] on span "Sākums" at bounding box center [21, 35] width 14 height 5
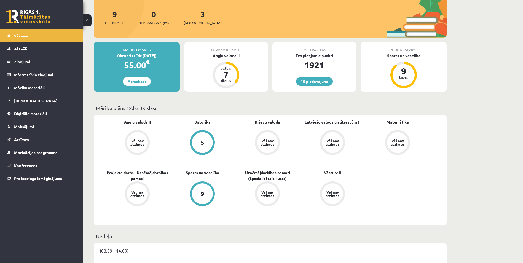
scroll to position [64, 0]
